Goal: Find specific page/section: Find specific page/section

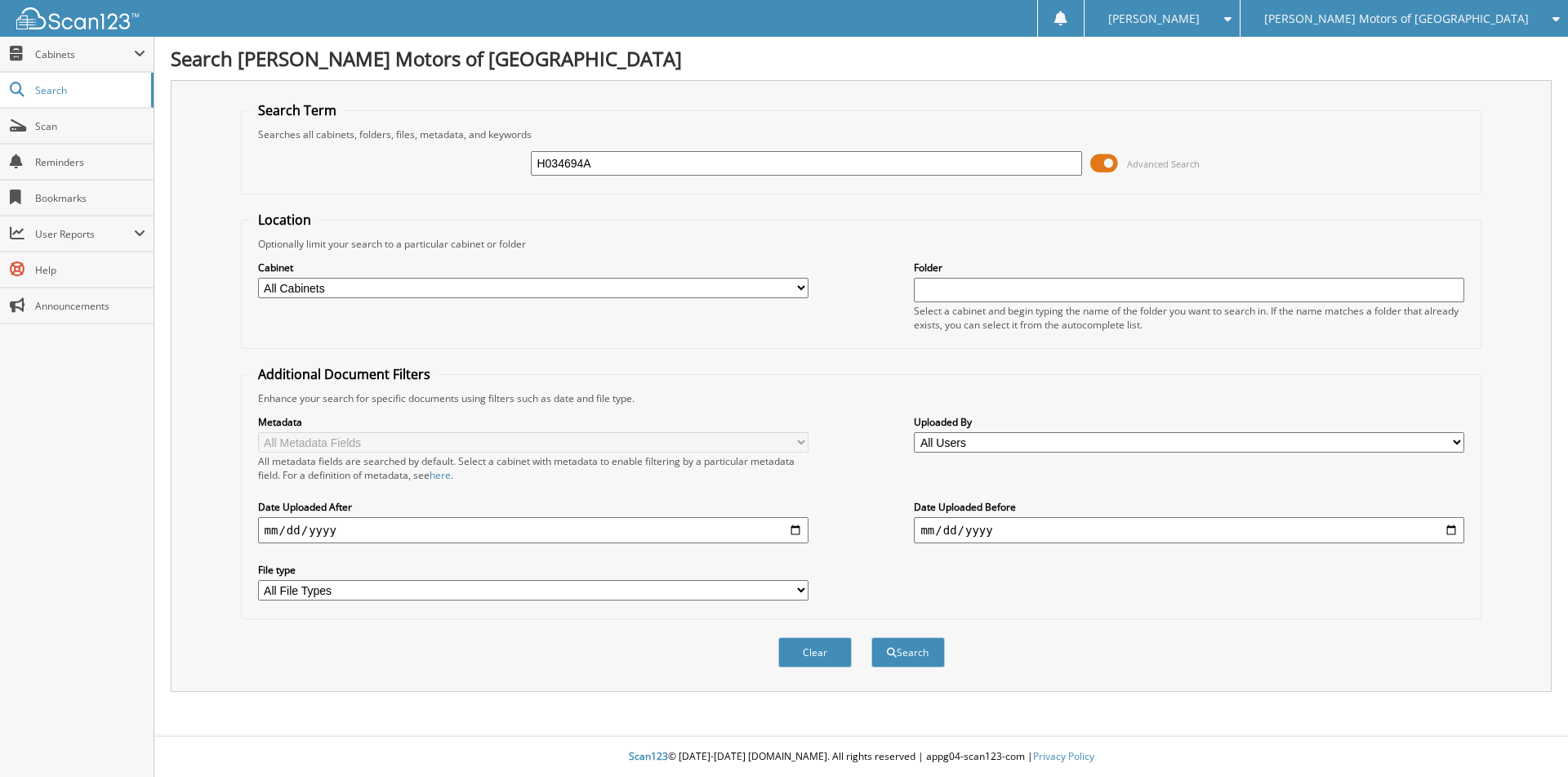
type input "H034694A"
click at [872, 637] on button "Search" at bounding box center [908, 652] width 74 height 31
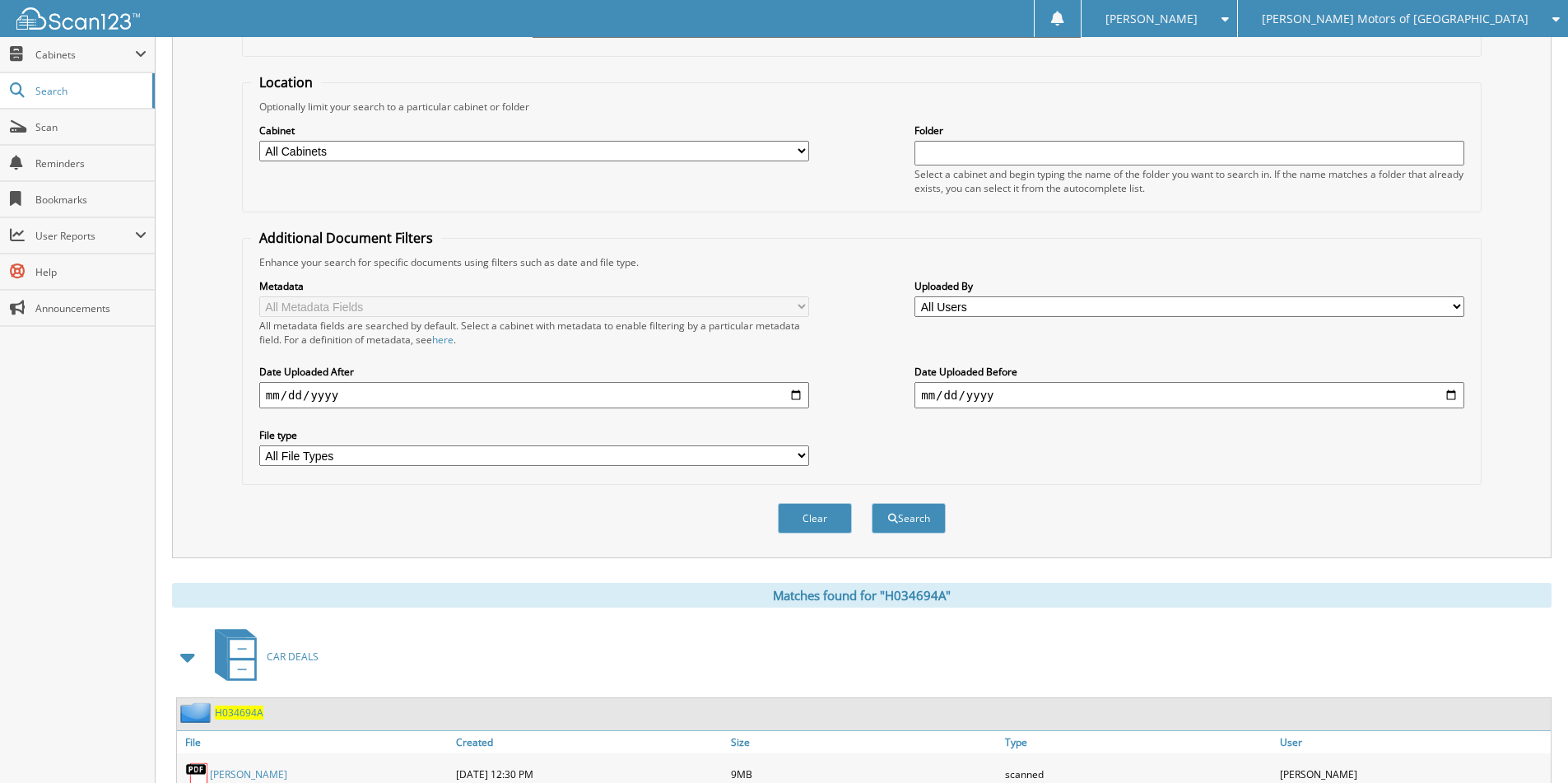
scroll to position [229, 0]
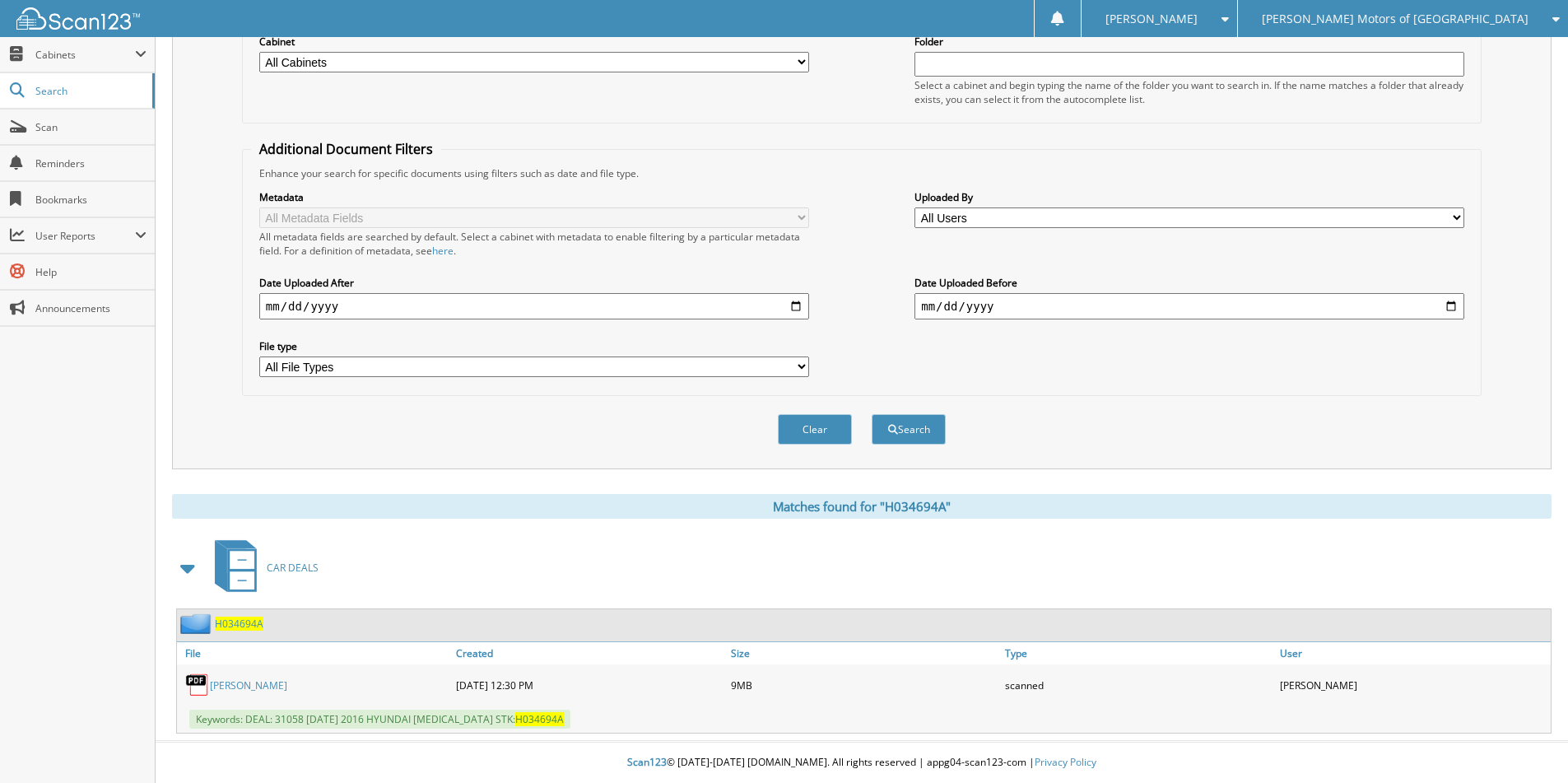
click at [247, 625] on span "H034694A" at bounding box center [238, 623] width 49 height 14
